Goal: Task Accomplishment & Management: Use online tool/utility

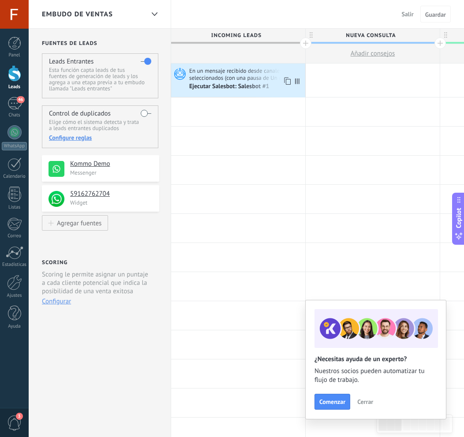
click at [208, 75] on span "En un mensaje recibido desde canales seleccionados (con una pausa de Un día)" at bounding box center [246, 74] width 114 height 15
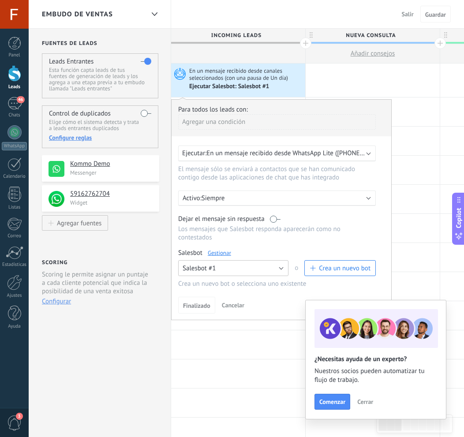
click at [263, 267] on button "Salesbot #1" at bounding box center [233, 268] width 110 height 16
click at [251, 248] on div "Para todos los leads con: Agregar una condición Ejecutar: En un mensaje recibid…" at bounding box center [281, 209] width 221 height 221
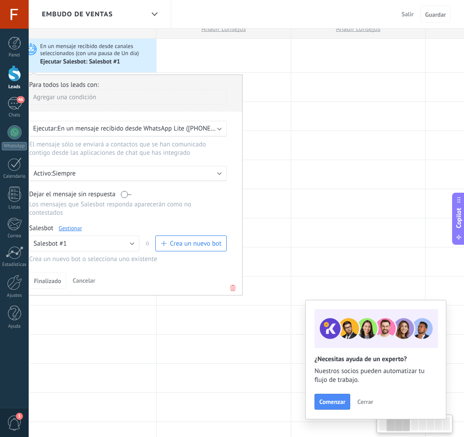
scroll to position [0, 120]
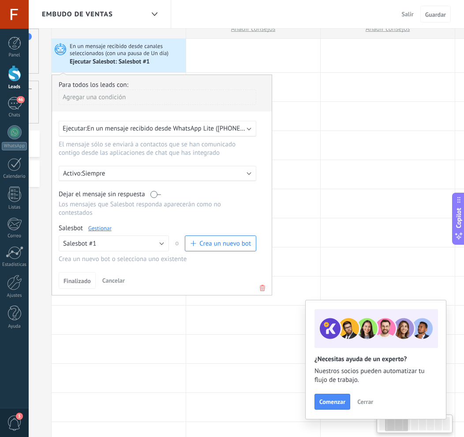
click at [258, 286] on icon at bounding box center [263, 288] width 10 height 11
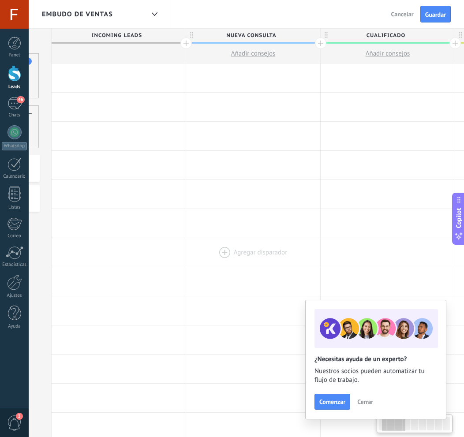
scroll to position [0, 0]
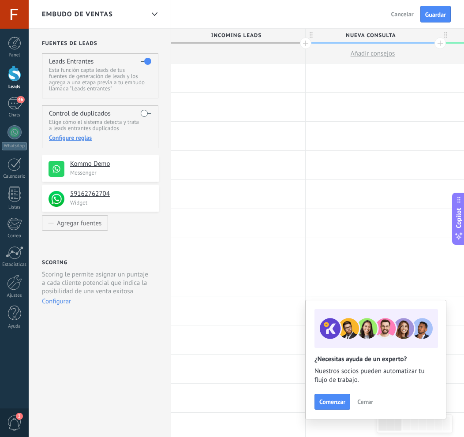
click at [22, 82] on link "Leads" at bounding box center [14, 77] width 29 height 25
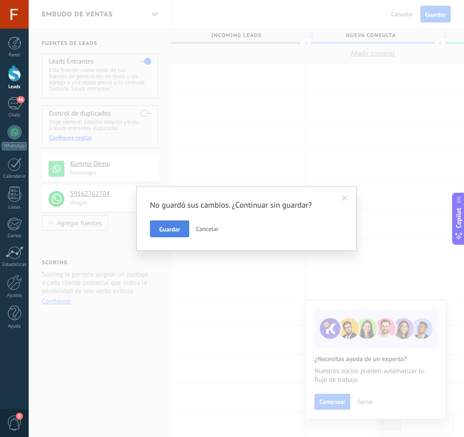
click at [177, 226] on span "Guardar" at bounding box center [169, 229] width 21 height 6
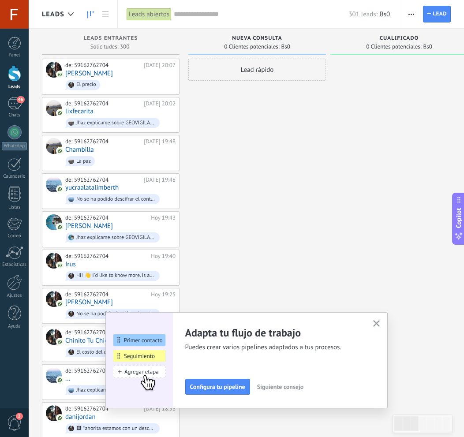
click at [406, 16] on button "button" at bounding box center [411, 14] width 13 height 17
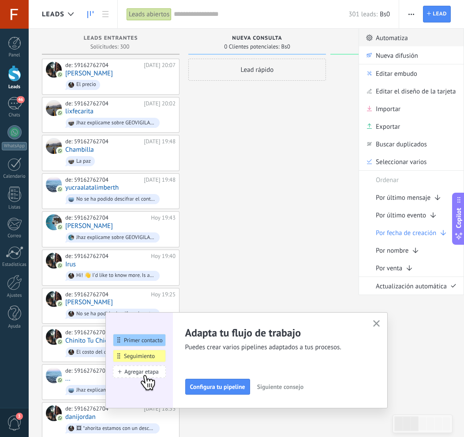
click at [400, 43] on span "Automatiza" at bounding box center [392, 38] width 32 height 18
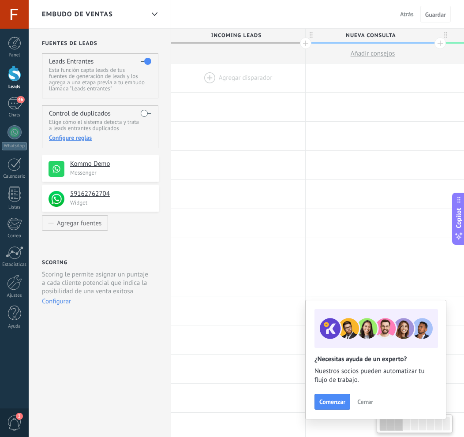
scroll to position [0, 63]
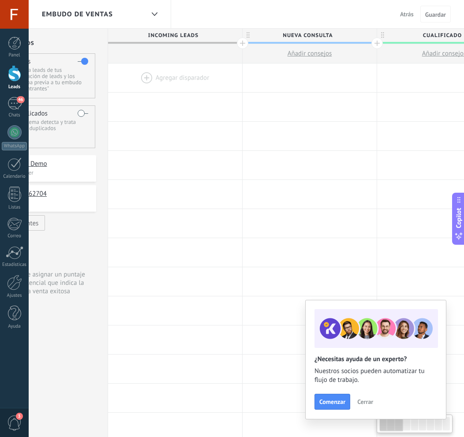
drag, startPoint x: 277, startPoint y: 33, endPoint x: 214, endPoint y: 33, distance: 63.1
click at [214, 33] on span "Incoming leads" at bounding box center [173, 36] width 130 height 14
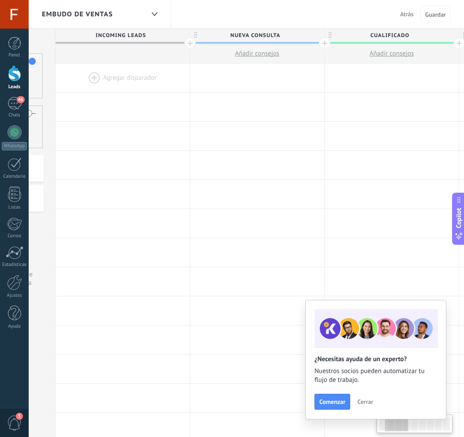
drag, startPoint x: 201, startPoint y: 32, endPoint x: 149, endPoint y: 31, distance: 52.5
click at [149, 31] on span "Incoming leads" at bounding box center [121, 36] width 130 height 14
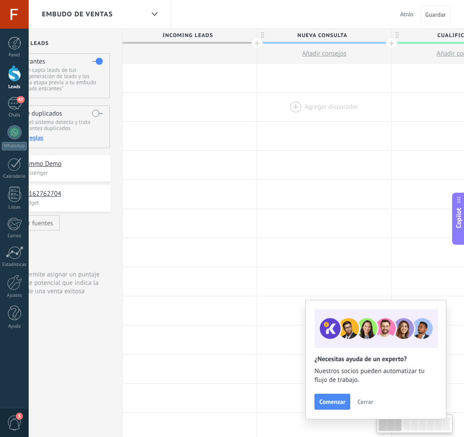
scroll to position [0, 0]
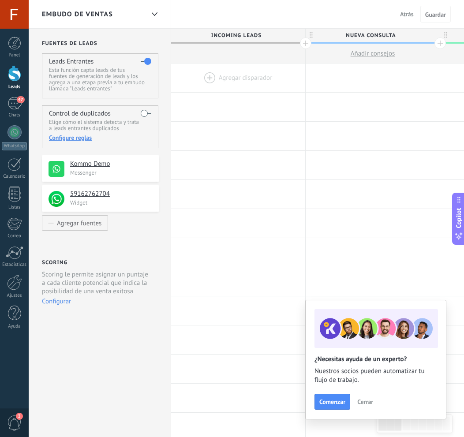
click at [213, 74] on div at bounding box center [238, 78] width 134 height 29
click at [201, 72] on div at bounding box center [238, 78] width 134 height 29
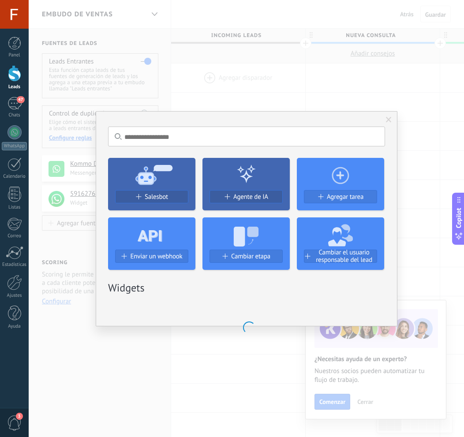
click at [166, 199] on span "Salesbot" at bounding box center [156, 196] width 23 height 7
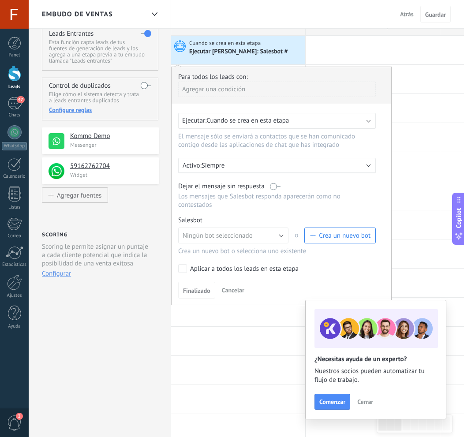
scroll to position [29, 0]
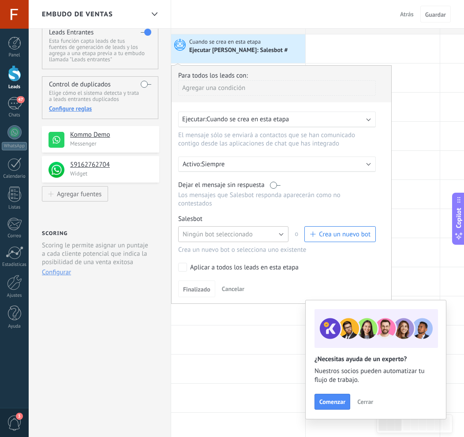
click at [260, 229] on button "Ningún bot seleccionado" at bounding box center [233, 234] width 110 height 16
click at [351, 236] on span "Crea un nuevo bot" at bounding box center [345, 234] width 52 height 8
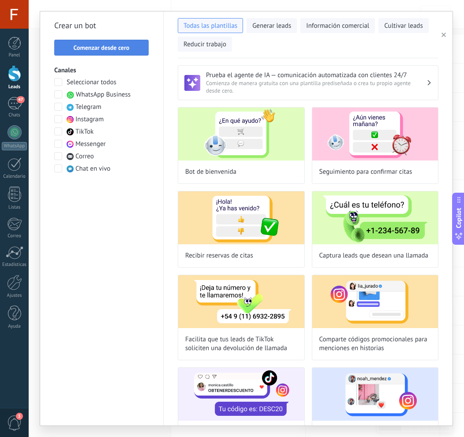
click at [111, 52] on button "Comenzar desde cero" at bounding box center [101, 48] width 94 height 16
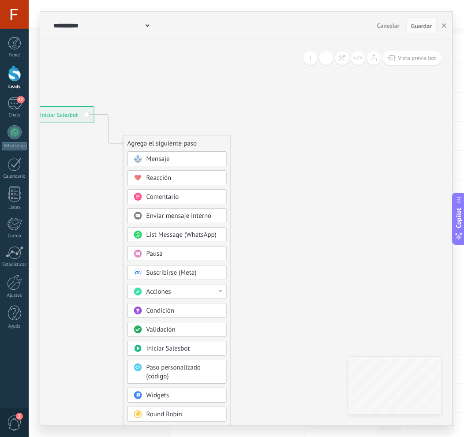
click at [184, 309] on div "Condición" at bounding box center [183, 311] width 74 height 9
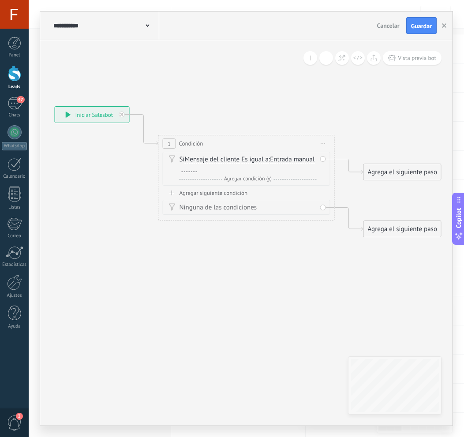
click at [255, 161] on span "Es igual a" at bounding box center [254, 159] width 27 height 7
click at [255, 161] on button "Es igual a" at bounding box center [292, 160] width 110 height 16
click at [258, 192] on span "Contiene" at bounding box center [285, 191] width 107 height 9
click at [182, 168] on div at bounding box center [189, 168] width 15 height 7
paste div
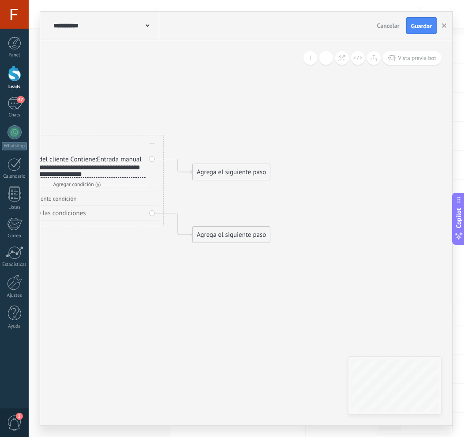
click at [216, 168] on div "Agrega el siguiente paso" at bounding box center [231, 172] width 77 height 15
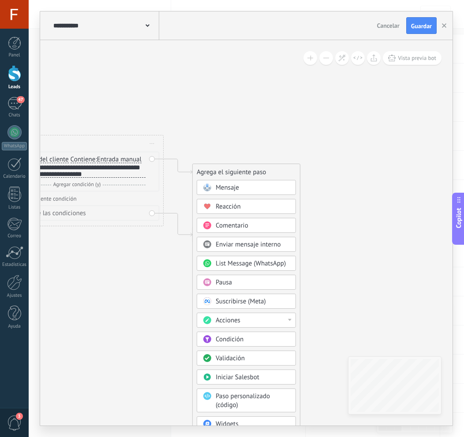
click at [227, 287] on div "Pausa" at bounding box center [246, 282] width 99 height 15
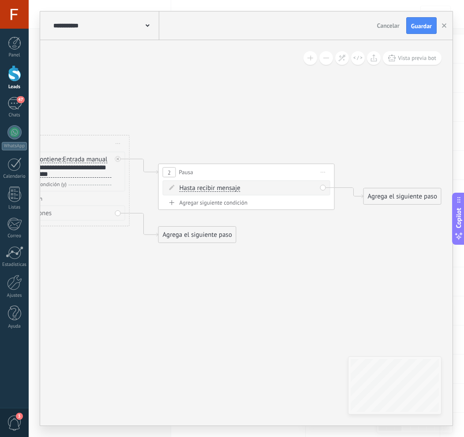
click at [214, 189] on span "Hasta recibir mensaje" at bounding box center [210, 188] width 61 height 7
click at [214, 189] on button "Hasta recibir mensaje" at bounding box center [230, 188] width 110 height 16
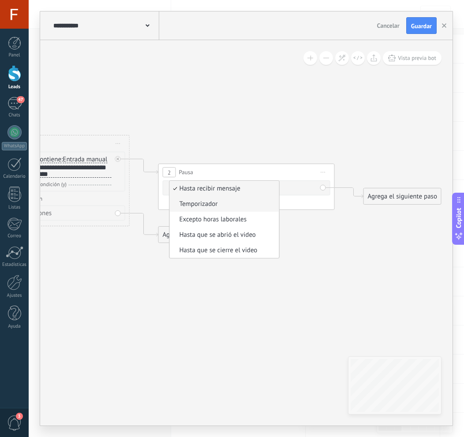
click at [226, 203] on span "Temporizador" at bounding box center [223, 204] width 107 height 9
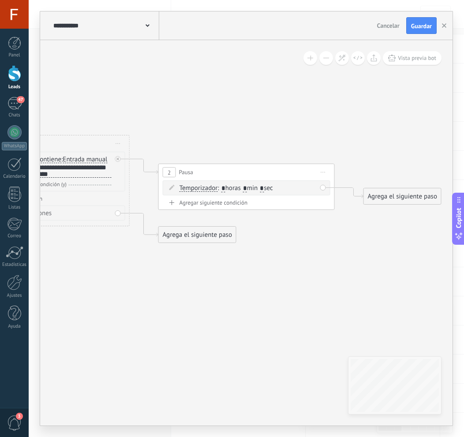
click at [247, 187] on input "*" at bounding box center [245, 188] width 4 height 7
type input "*"
click at [264, 187] on input "*" at bounding box center [262, 188] width 4 height 7
type input "**"
click at [410, 21] on button "Guardar" at bounding box center [421, 25] width 30 height 17
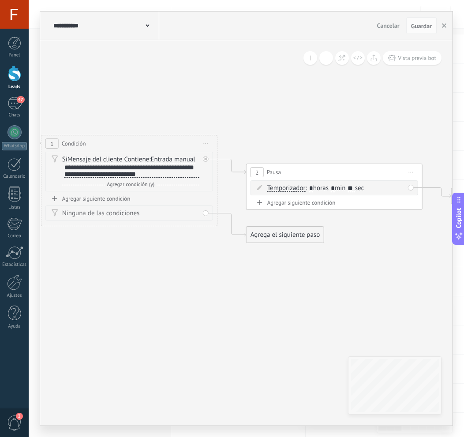
click at [107, 197] on div "Agregar siguiente condición" at bounding box center [129, 198] width 168 height 7
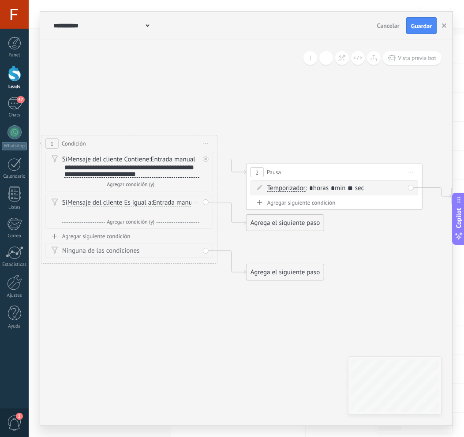
click at [132, 200] on span "Es igual a" at bounding box center [137, 202] width 27 height 7
click at [132, 200] on button "Es igual a" at bounding box center [175, 203] width 110 height 16
click at [151, 231] on span "Contiene" at bounding box center [167, 234] width 107 height 9
click at [65, 210] on div at bounding box center [71, 211] width 15 height 7
paste div
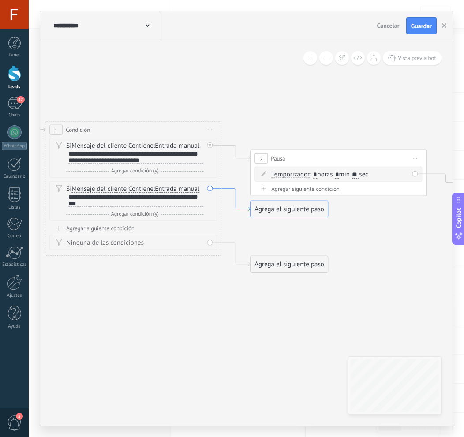
drag, startPoint x: 244, startPoint y: 214, endPoint x: 248, endPoint y: 206, distance: 9.5
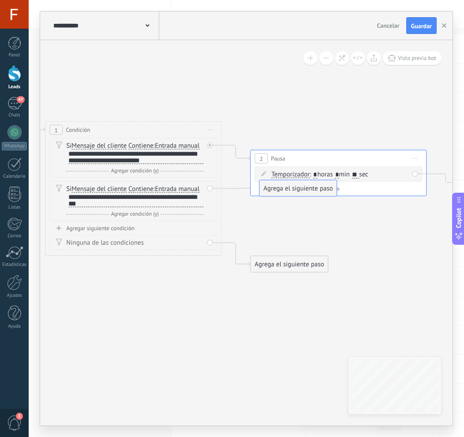
drag, startPoint x: 278, startPoint y: 210, endPoint x: 286, endPoint y: 187, distance: 24.7
click at [82, 225] on div "Agregar siguiente condición" at bounding box center [133, 228] width 168 height 7
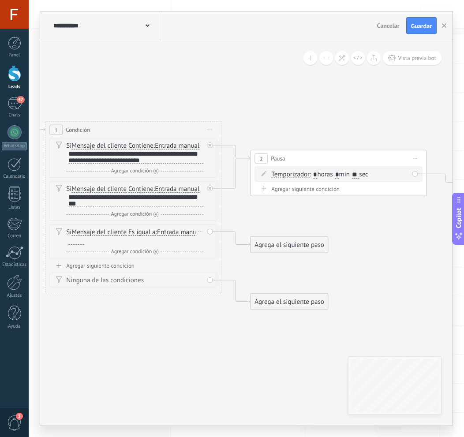
click at [131, 231] on span "Es igual a" at bounding box center [141, 232] width 27 height 7
click at [131, 231] on button "Es igual a" at bounding box center [179, 233] width 110 height 16
click at [140, 258] on li "Contiene" at bounding box center [173, 263] width 109 height 15
click at [78, 242] on div at bounding box center [75, 241] width 15 height 7
paste div
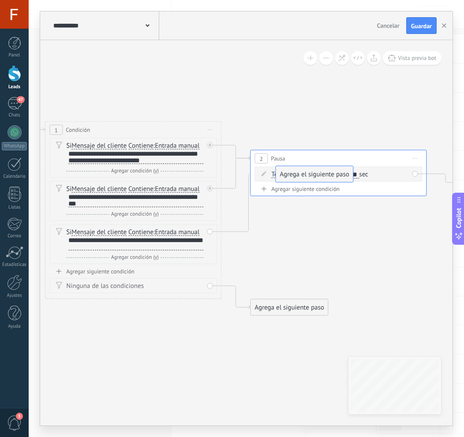
drag, startPoint x: 274, startPoint y: 250, endPoint x: 300, endPoint y: 179, distance: 75.1
click at [99, 270] on div "Agregar siguiente condición" at bounding box center [133, 271] width 168 height 7
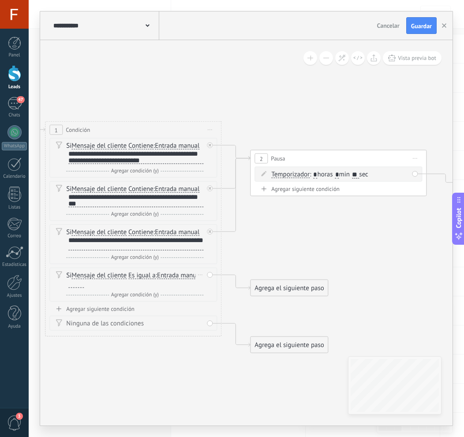
click at [147, 272] on span "Es igual a" at bounding box center [141, 275] width 27 height 7
click at [147, 272] on button "Es igual a" at bounding box center [179, 276] width 110 height 16
drag, startPoint x: 144, startPoint y: 302, endPoint x: 122, endPoint y: 299, distance: 22.3
click at [144, 303] on span "Contiene" at bounding box center [172, 307] width 107 height 9
click at [79, 285] on div at bounding box center [75, 284] width 15 height 7
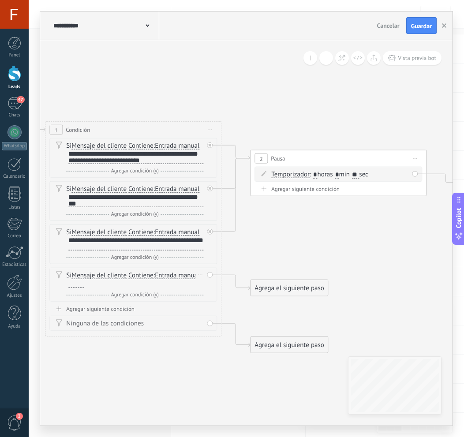
paste div
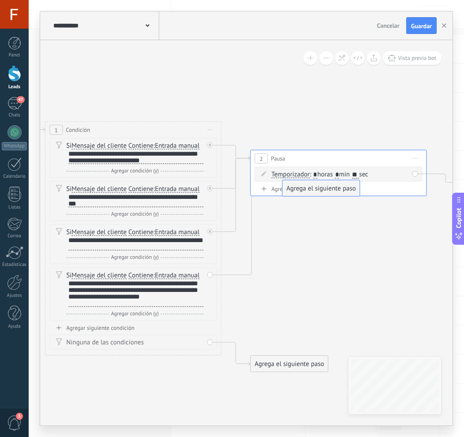
drag, startPoint x: 274, startPoint y: 287, endPoint x: 306, endPoint y: 188, distance: 104.2
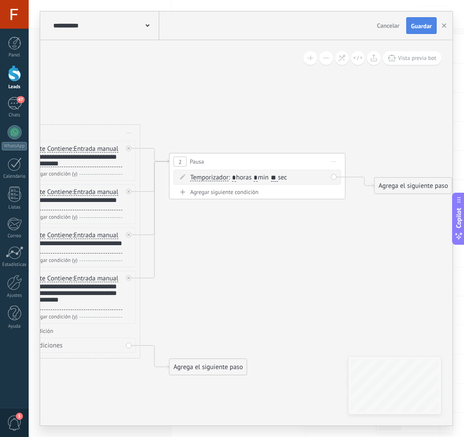
click at [420, 25] on span "Guardar" at bounding box center [421, 26] width 21 height 6
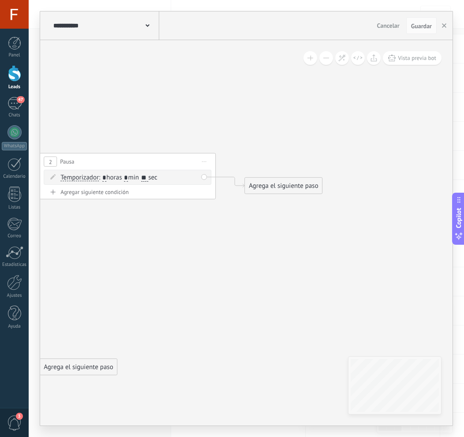
click at [276, 187] on div "Agrega el siguiente paso" at bounding box center [283, 186] width 77 height 15
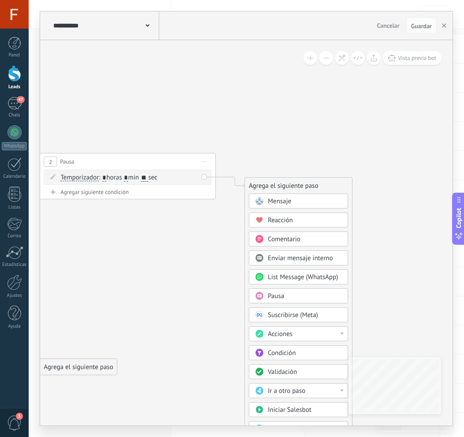
click at [279, 204] on span "Mensaje" at bounding box center [279, 201] width 23 height 8
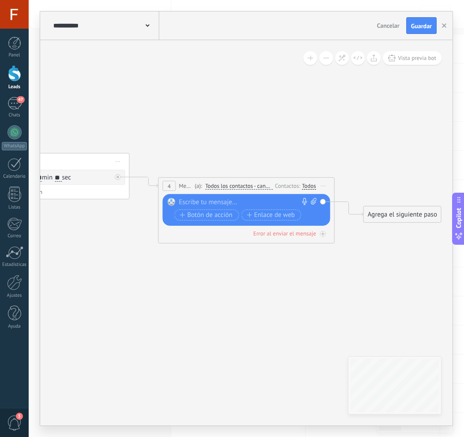
click at [312, 200] on icon at bounding box center [314, 201] width 6 height 7
click input "Subir" at bounding box center [0, 0] width 0 height 0
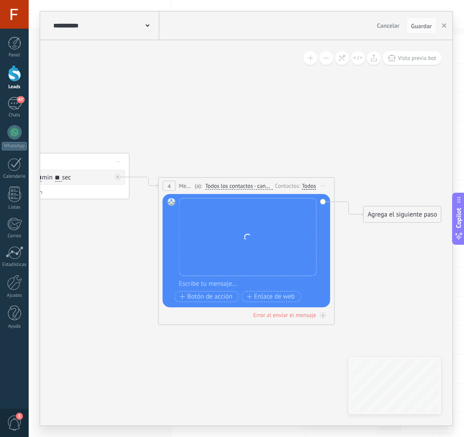
click at [213, 282] on div at bounding box center [252, 284] width 146 height 9
paste div
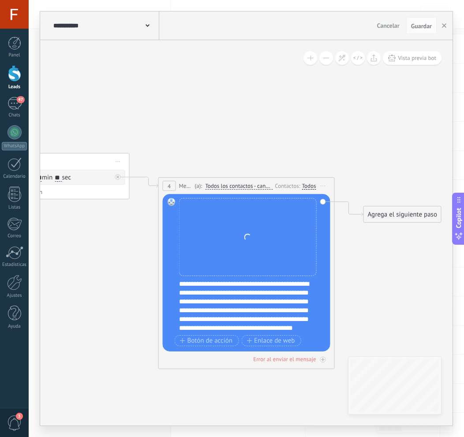
click at [221, 280] on div "**********" at bounding box center [252, 306] width 146 height 53
click at [178, 284] on div "Reemplazar Quitar Convertir a mensaje de voz Arrastre la imagen aquí para adjun…" at bounding box center [247, 272] width 168 height 157
click at [180, 284] on div "**********" at bounding box center [252, 306] width 146 height 53
click at [277, 319] on div "**********" at bounding box center [252, 306] width 146 height 53
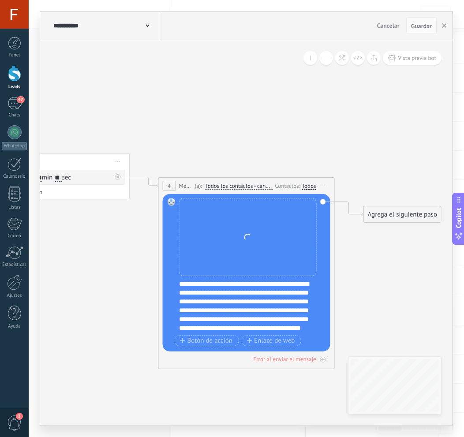
click at [243, 327] on div "**********" at bounding box center [252, 306] width 146 height 53
click at [435, 32] on button "Guardar" at bounding box center [421, 25] width 30 height 17
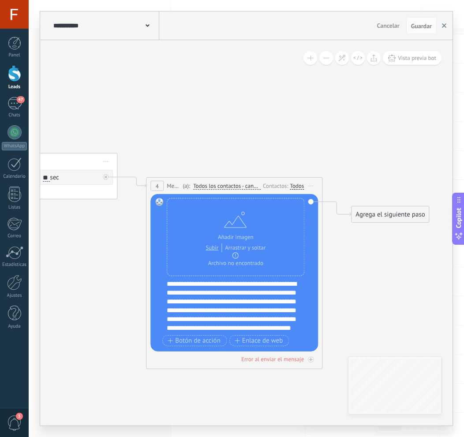
click at [443, 22] on button "button" at bounding box center [444, 25] width 13 height 17
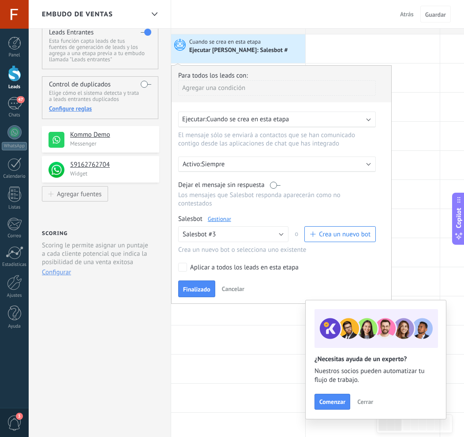
click at [247, 125] on div "Ejecutar: Cuando se crea en esta etapa" at bounding box center [277, 120] width 198 height 16
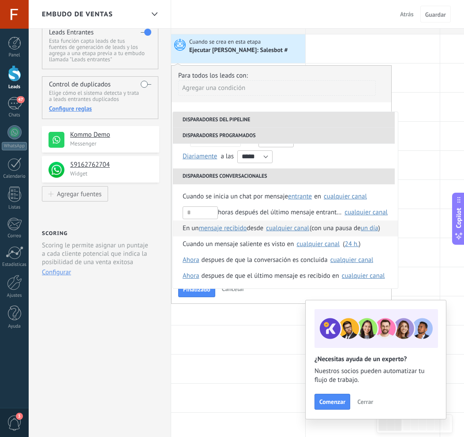
scroll to position [26, 0]
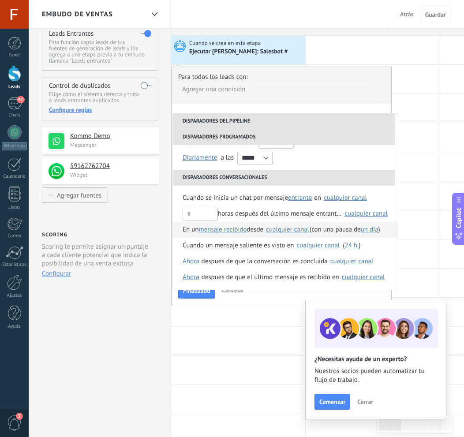
click at [262, 229] on span "desde" at bounding box center [255, 230] width 17 height 16
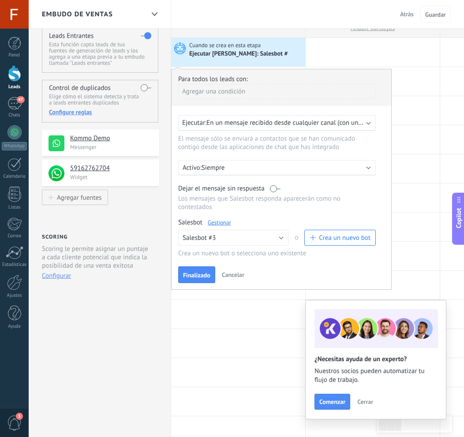
click at [252, 121] on span "En un mensaje recibido desde cualquier canal (con una pausa de Un día)" at bounding box center [308, 123] width 204 height 8
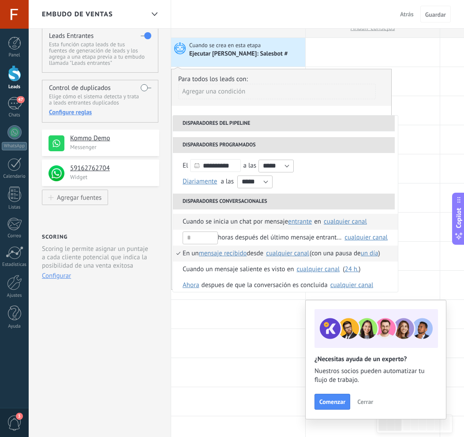
scroll to position [19, 0]
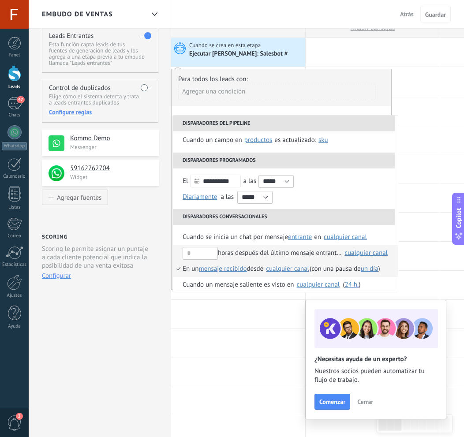
click at [280, 255] on div "horas después del último mensaje entrante en" at bounding box center [262, 253] width 159 height 16
click at [279, 266] on div "cualquier canal" at bounding box center [287, 269] width 43 height 7
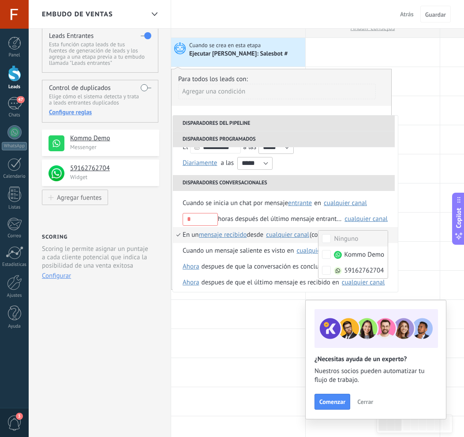
click at [326, 175] on li "Disparadores conversacionales" at bounding box center [284, 183] width 222 height 16
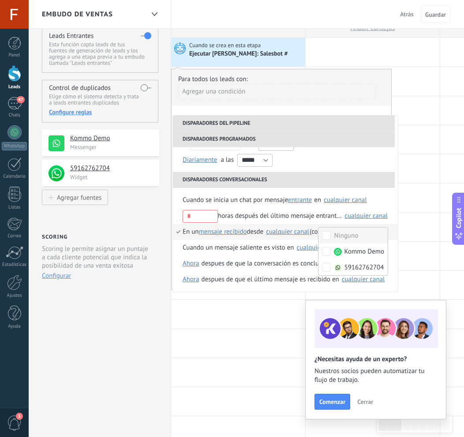
click at [323, 169] on div "**********" at bounding box center [285, 151] width 225 height 41
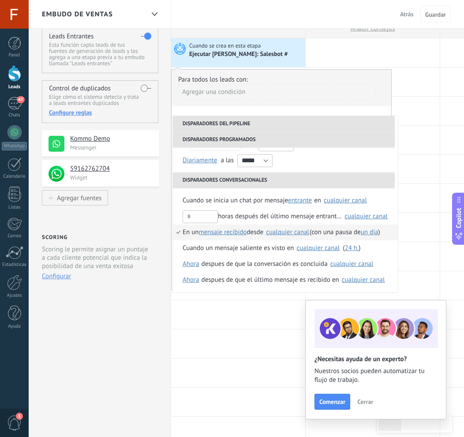
click at [292, 236] on li "En un mensaje recibido mensaje enviado mensaje recibido desde Ninguno Kommo Dem…" at bounding box center [285, 233] width 225 height 16
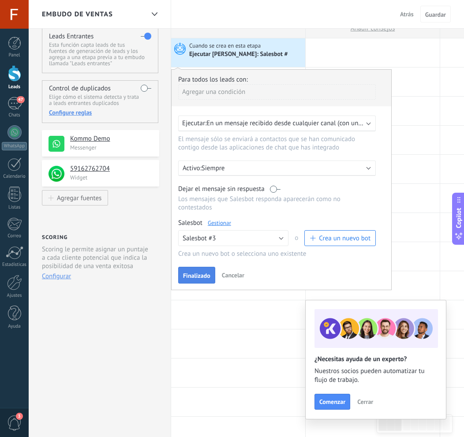
click at [206, 276] on span "Finalizado" at bounding box center [196, 276] width 27 height 6
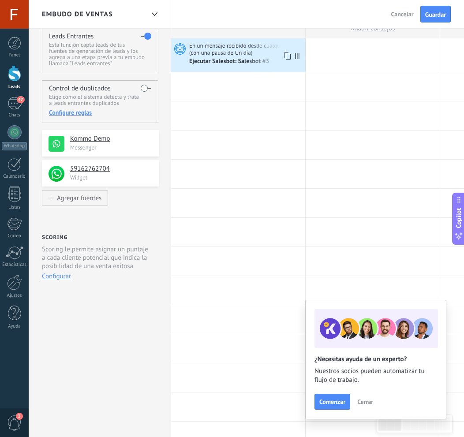
click at [264, 68] on div "En un mensaje recibido desde cualquier canal (con una pausa de Un día) Ejecutar…" at bounding box center [238, 55] width 134 height 34
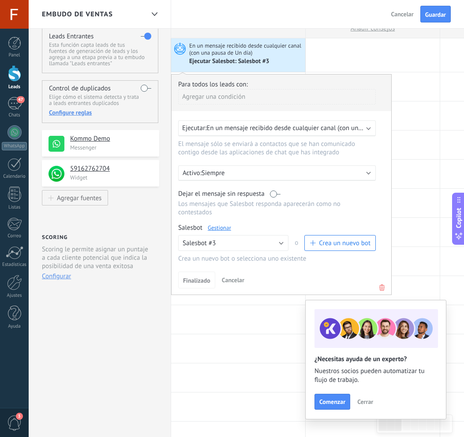
click at [284, 133] on div "Ejecutar: En un mensaje recibido desde cualquier canal (con una pausa de un día)" at bounding box center [277, 128] width 198 height 16
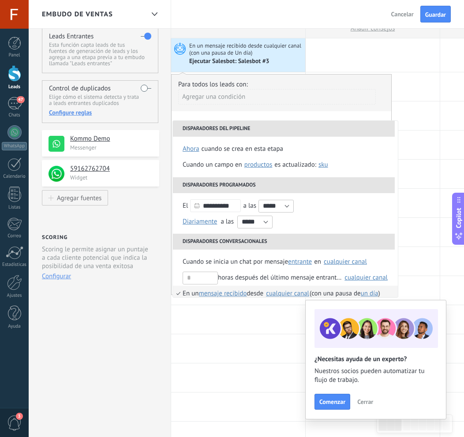
click at [286, 130] on li "Disparadores del pipeline" at bounding box center [284, 129] width 222 height 16
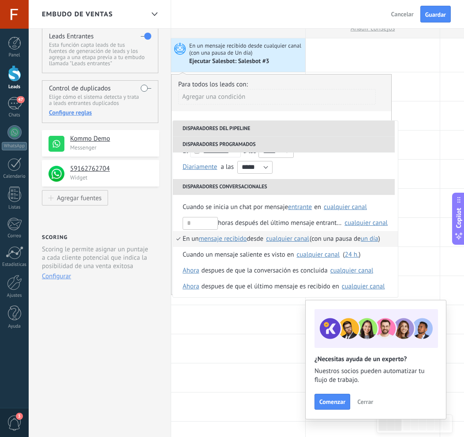
click at [287, 236] on div "cualquier canal" at bounding box center [287, 239] width 43 height 7
click at [328, 113] on div "**********" at bounding box center [281, 184] width 221 height 221
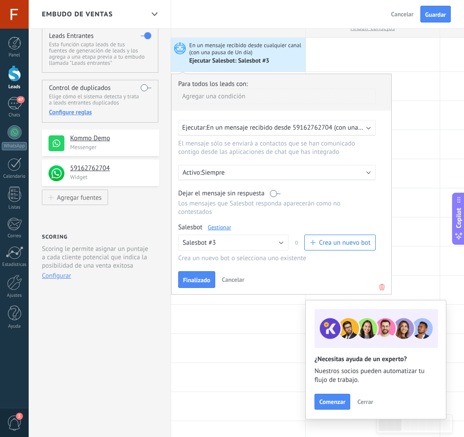
click at [202, 268] on div "Para todos los leads con: [PERSON_NAME] una condición Ejecutar: En un mensaje r…" at bounding box center [281, 184] width 221 height 221
click at [202, 270] on div "Para todos los leads con: [PERSON_NAME] una condición Ejecutar: En un mensaje r…" at bounding box center [281, 184] width 221 height 221
click at [202, 272] on button "Finalizado" at bounding box center [196, 279] width 37 height 17
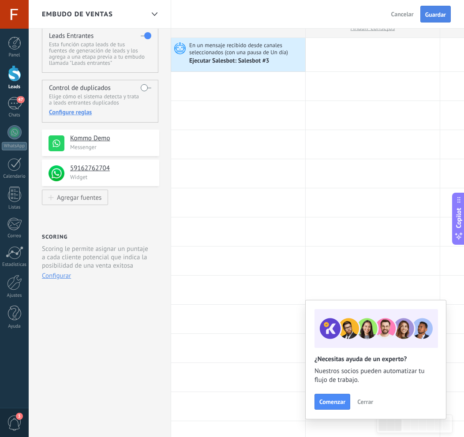
click at [434, 18] on span "Guardar" at bounding box center [435, 14] width 21 height 6
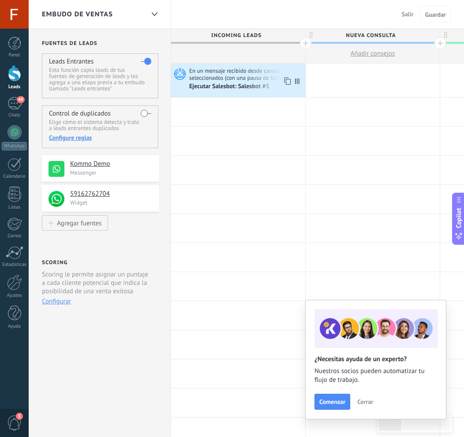
click at [235, 86] on div "Ejecutar Salesbot: Salesbot #3" at bounding box center [230, 87] width 82 height 8
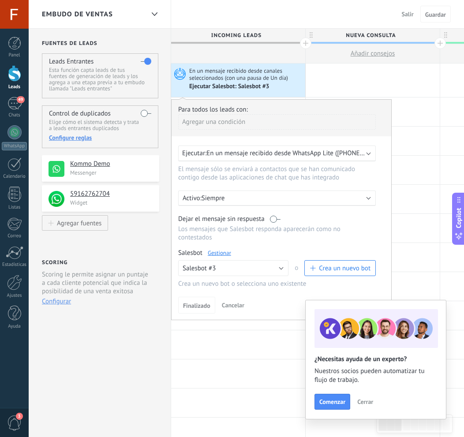
click at [215, 256] on link "Gestionar" at bounding box center [219, 252] width 23 height 7
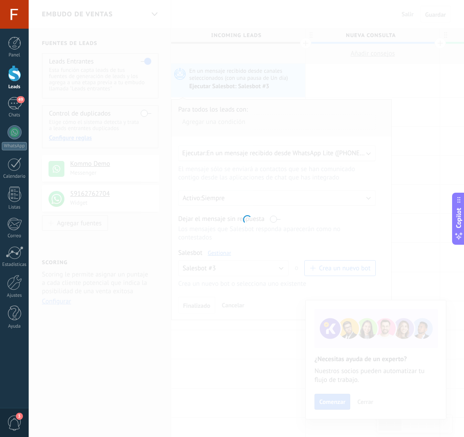
type input "**********"
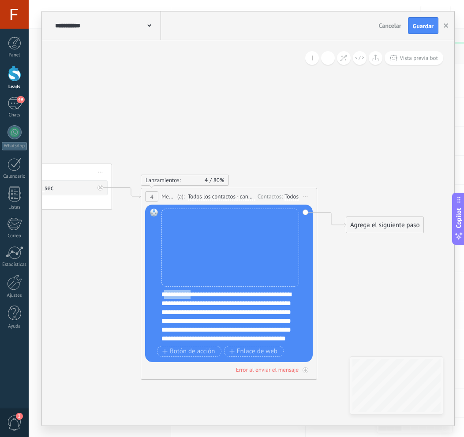
drag, startPoint x: 165, startPoint y: 294, endPoint x: 201, endPoint y: 295, distance: 35.7
click at [201, 295] on div "**********" at bounding box center [234, 316] width 146 height 53
click at [158, 294] on div "Reemplazar Quitar Convertir a mensaje de voz Arrastre la imagen aquí para adjun…" at bounding box center [229, 283] width 168 height 157
click at [160, 293] on div "Reemplazar Quitar Convertir a mensaje de voz Arrastre la imagen aquí para adjun…" at bounding box center [229, 283] width 168 height 157
click at [162, 294] on div "**********" at bounding box center [234, 316] width 146 height 53
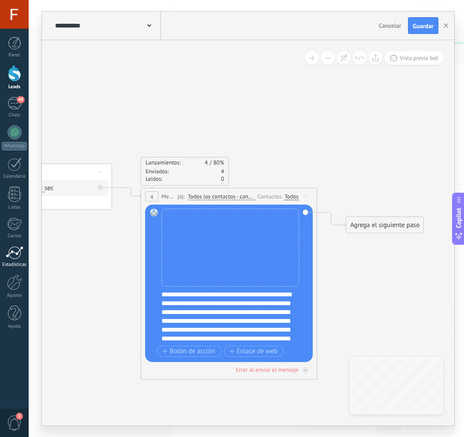
click at [4, 249] on link "Estadísticas" at bounding box center [14, 257] width 29 height 22
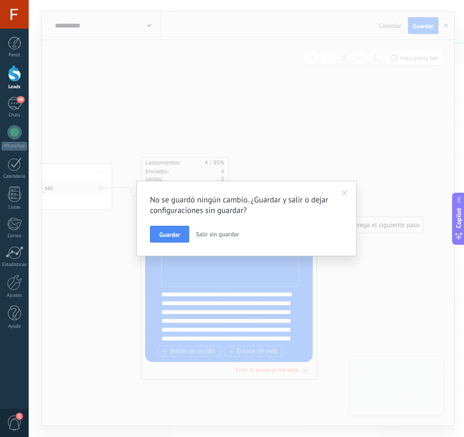
click at [343, 191] on span at bounding box center [345, 193] width 6 height 6
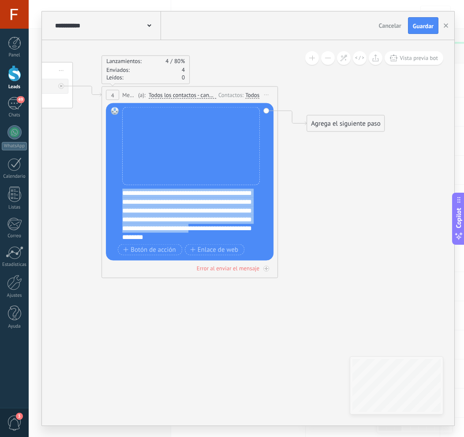
scroll to position [9, 0]
drag, startPoint x: 149, startPoint y: 191, endPoint x: 146, endPoint y: 235, distance: 44.2
click at [146, 235] on div "**********" at bounding box center [195, 215] width 146 height 53
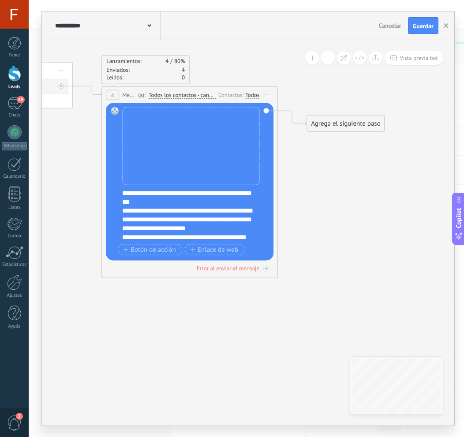
scroll to position [0, 0]
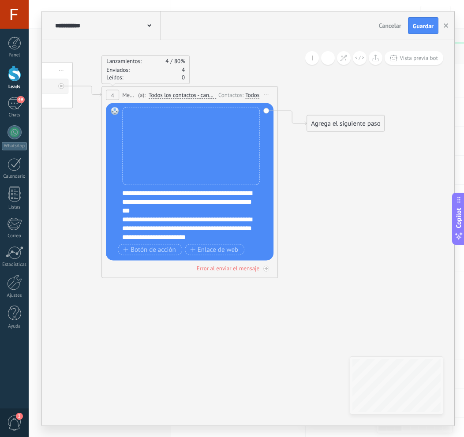
click at [150, 192] on div "**********" at bounding box center [195, 215] width 146 height 53
drag, startPoint x: 135, startPoint y: 191, endPoint x: 96, endPoint y: 191, distance: 39.7
click at [162, 191] on div "**********" at bounding box center [195, 215] width 146 height 53
click at [146, 193] on div "**********" at bounding box center [195, 215] width 146 height 53
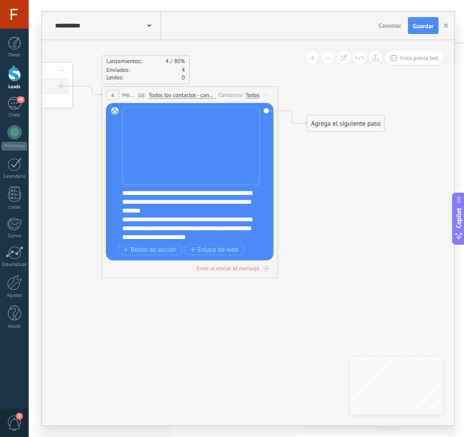
click at [161, 190] on div "**********" at bounding box center [195, 215] width 146 height 53
click at [165, 191] on div "**********" at bounding box center [195, 215] width 146 height 53
click at [166, 192] on div "**********" at bounding box center [195, 215] width 146 height 53
click at [220, 193] on div "**********" at bounding box center [195, 215] width 146 height 53
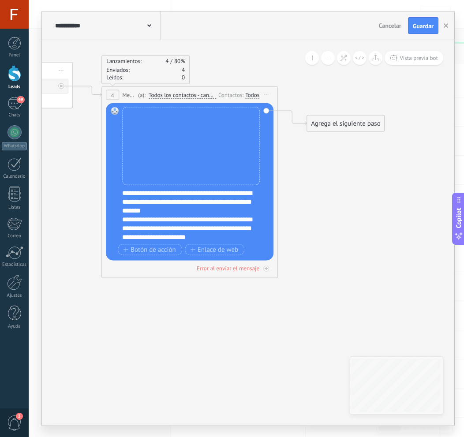
click at [253, 194] on div "**********" at bounding box center [195, 215] width 146 height 53
drag, startPoint x: 136, startPoint y: 201, endPoint x: 150, endPoint y: 202, distance: 14.6
click at [150, 202] on div "**********" at bounding box center [195, 215] width 146 height 53
click at [127, 236] on div "**********" at bounding box center [191, 237] width 138 height 9
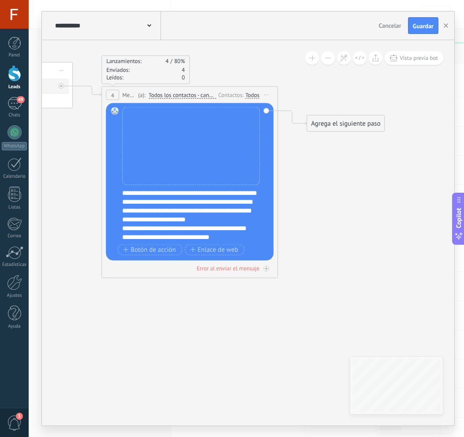
click at [126, 237] on div "**********" at bounding box center [191, 237] width 138 height 9
click at [424, 31] on button "Guardar" at bounding box center [423, 25] width 30 height 17
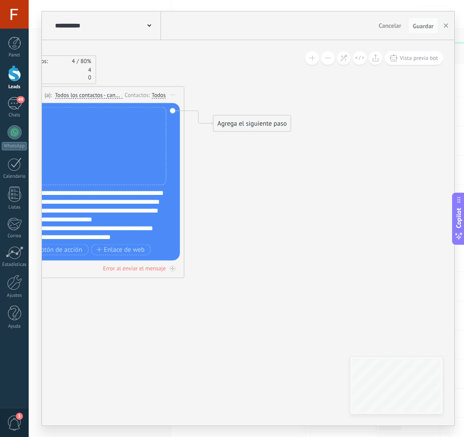
click at [244, 120] on div "Agrega el siguiente paso" at bounding box center [252, 123] width 77 height 15
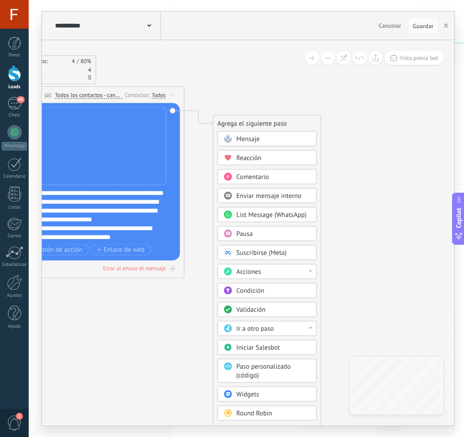
click at [257, 232] on div "Pausa" at bounding box center [273, 234] width 74 height 9
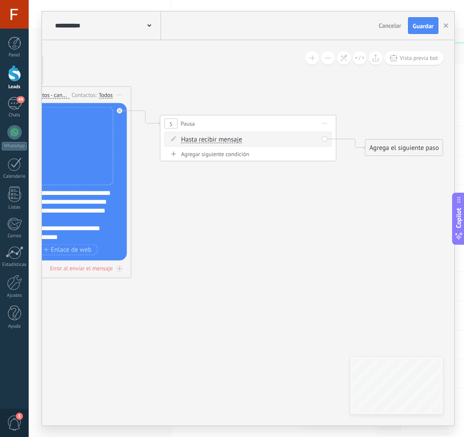
click at [220, 142] on span "Hasta recibir mensaje" at bounding box center [211, 139] width 61 height 7
click at [220, 142] on button "Hasta recibir mensaje" at bounding box center [232, 140] width 110 height 16
click at [234, 156] on span "Temporizador" at bounding box center [225, 155] width 107 height 9
drag, startPoint x: 255, startPoint y: 139, endPoint x: 250, endPoint y: 139, distance: 4.9
click at [250, 139] on span ": * horas * min * sec" at bounding box center [246, 139] width 55 height 8
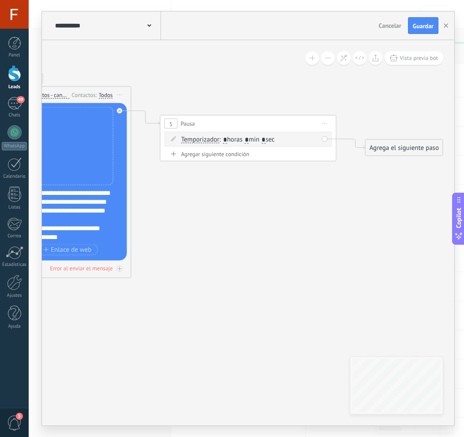
click at [249, 139] on input "*" at bounding box center [247, 139] width 4 height 7
type input "*"
click at [266, 140] on input "*" at bounding box center [264, 139] width 4 height 7
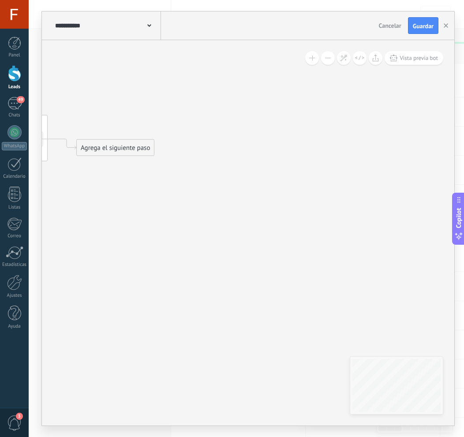
type input "**"
click at [146, 152] on div "Agrega el siguiente paso" at bounding box center [115, 148] width 77 height 15
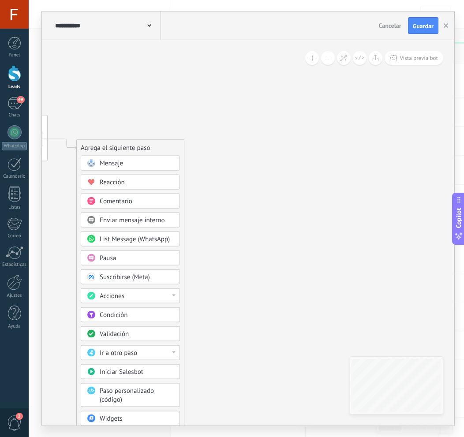
click at [145, 163] on div "Mensaje" at bounding box center [137, 163] width 74 height 9
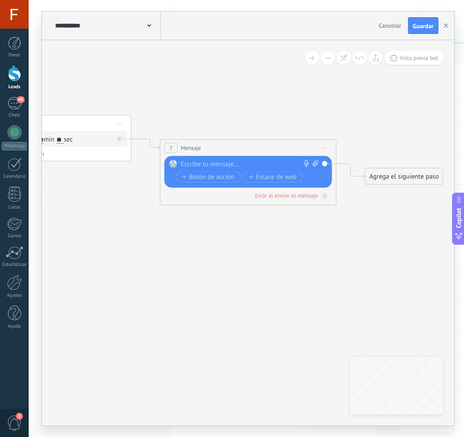
click at [316, 165] on icon at bounding box center [315, 163] width 6 height 7
click input "Subir" at bounding box center [0, 0] width 0 height 0
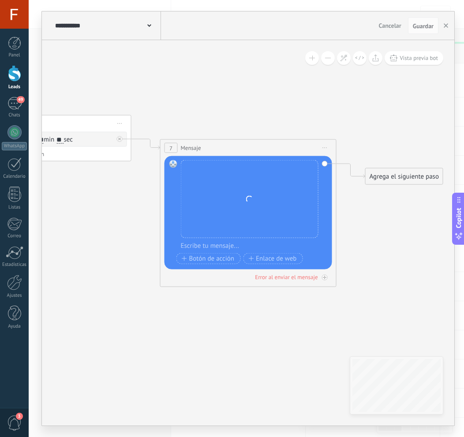
click at [207, 252] on div "Reemplazar Quitar Convertir a mensaje de voz Arrastre la imagen aquí para adjun…" at bounding box center [250, 213] width 138 height 106
click at [207, 246] on div at bounding box center [254, 246] width 146 height 9
paste div
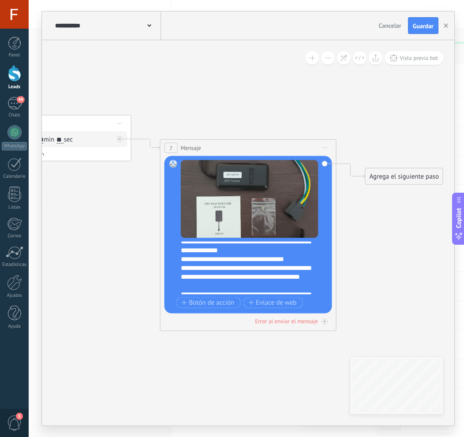
scroll to position [0, 0]
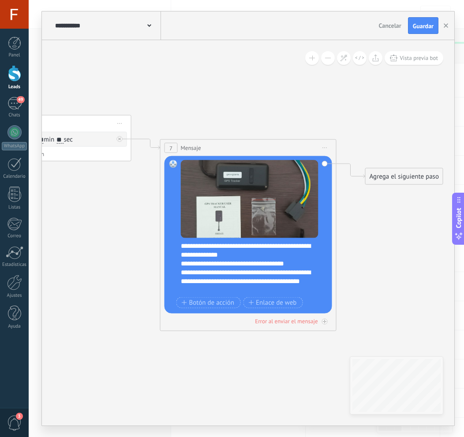
click at [180, 245] on div "Reemplazar Quitar Convertir a mensaje de voz Arrastre la imagen aquí para adjun…" at bounding box center [249, 234] width 168 height 157
click at [181, 246] on div "**********" at bounding box center [254, 268] width 146 height 53
click at [224, 253] on div "**********" at bounding box center [254, 268] width 146 height 53
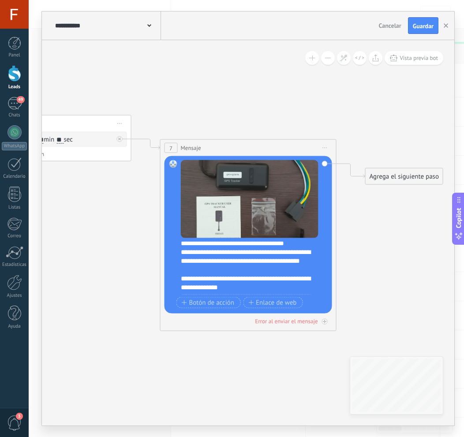
scroll to position [35, 0]
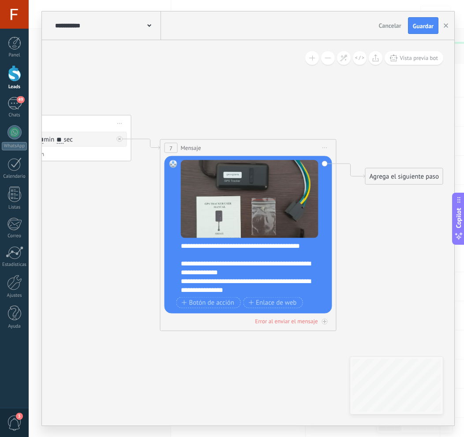
click at [181, 282] on div "**********" at bounding box center [250, 286] width 138 height 18
click at [262, 280] on div "**********" at bounding box center [250, 286] width 138 height 18
click at [427, 27] on span "Guardar" at bounding box center [423, 26] width 21 height 6
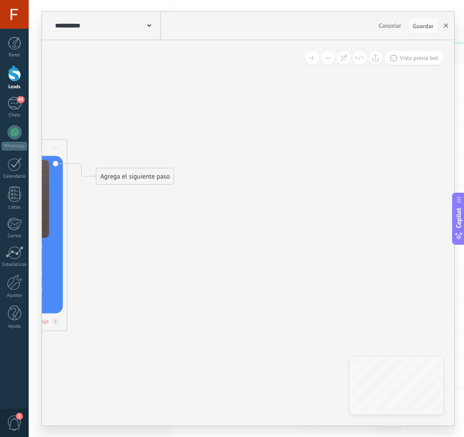
click at [449, 26] on button "button" at bounding box center [445, 25] width 13 height 17
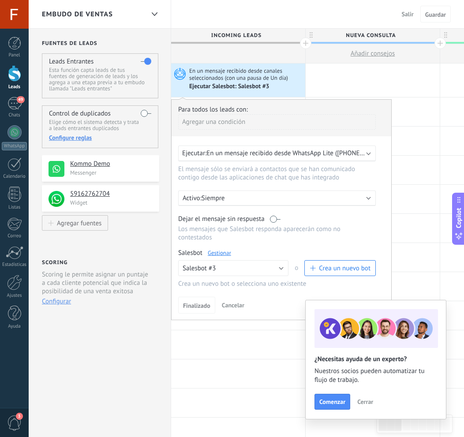
scroll to position [0, 0]
